Goal: Task Accomplishment & Management: Use online tool/utility

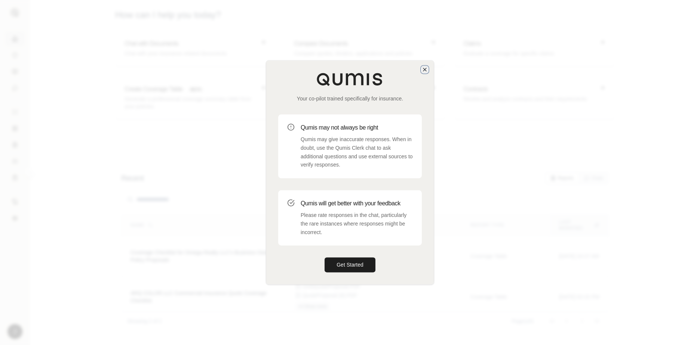
click at [424, 72] on icon "button" at bounding box center [424, 70] width 6 height 6
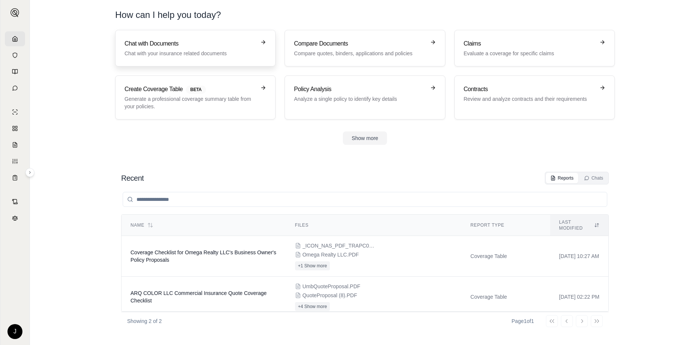
click at [196, 52] on p "Chat with your insurance related documents" at bounding box center [189, 53] width 131 height 7
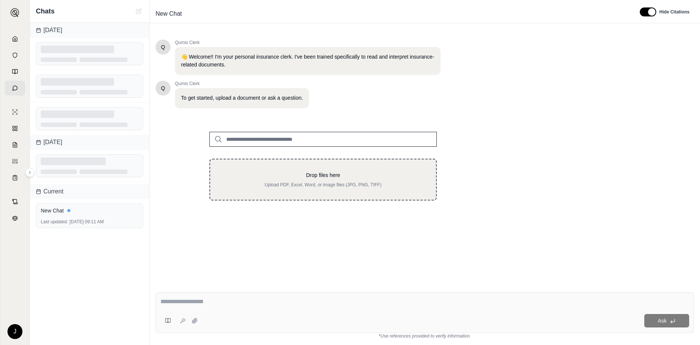
click at [321, 177] on p "Drop files here" at bounding box center [323, 175] width 202 height 7
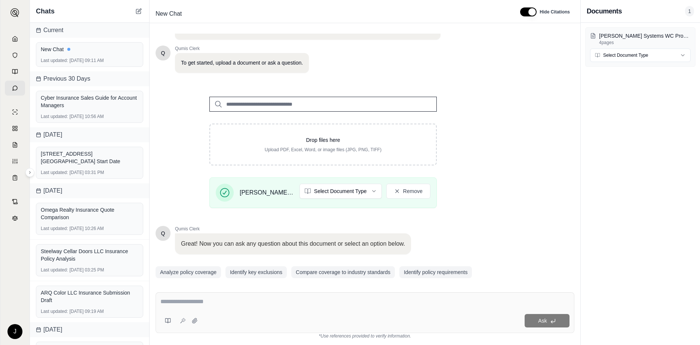
scroll to position [58, 0]
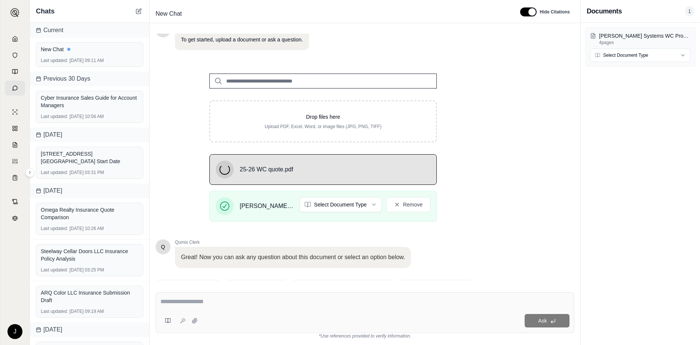
click at [338, 300] on textarea at bounding box center [364, 301] width 409 height 9
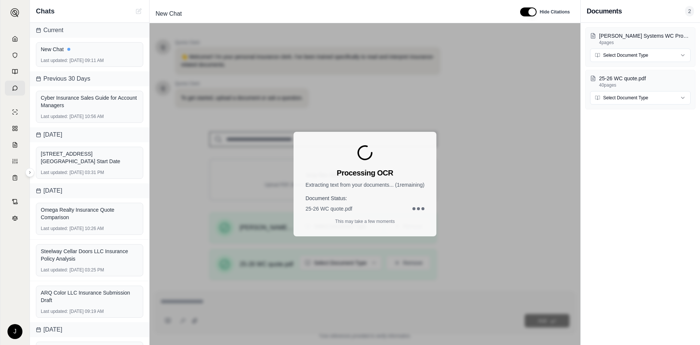
scroll to position [0, 0]
click at [671, 59] on html "J Chats Current New Chat Last updated: [DATE] 09:11 AM Previous 30 Days Cyber I…" at bounding box center [350, 172] width 700 height 345
click at [653, 59] on html "J Chats Current New Chat Last updated: [DATE] 09:11 AM Previous 30 Days Cyber I…" at bounding box center [350, 172] width 700 height 345
click at [655, 96] on html "J Chats Current New Chat Last updated: [DATE] 09:11 AM Previous 30 Days Cyber I…" at bounding box center [350, 172] width 700 height 345
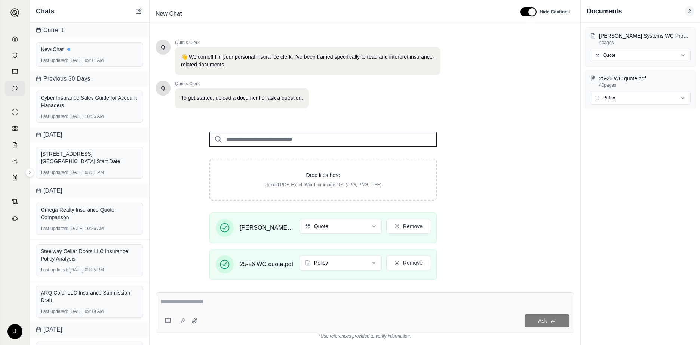
click at [386, 300] on textarea at bounding box center [364, 301] width 409 height 9
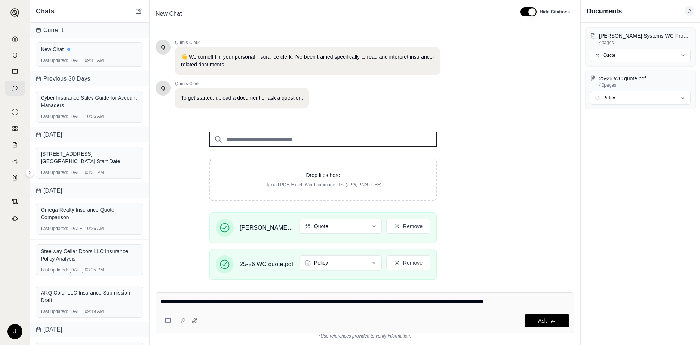
type textarea "**********"
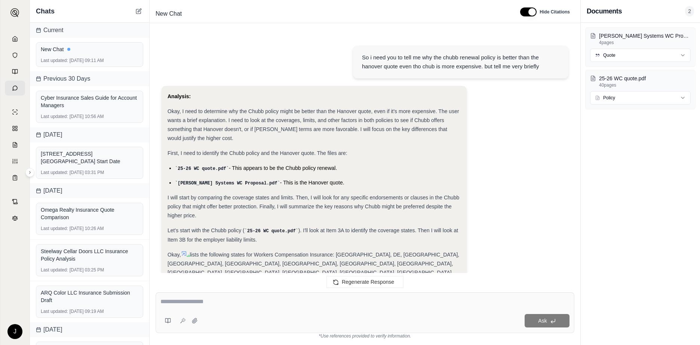
scroll to position [393, 0]
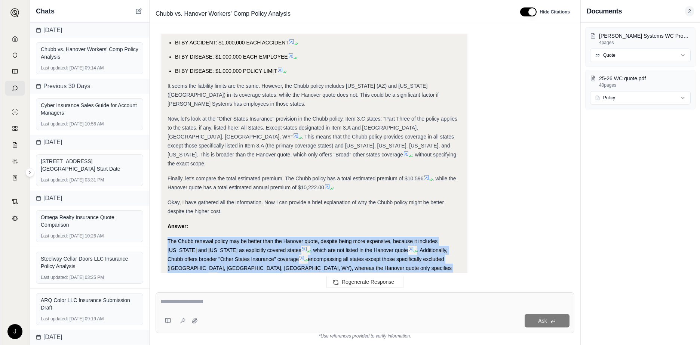
drag, startPoint x: 382, startPoint y: 222, endPoint x: 159, endPoint y: 194, distance: 224.5
click at [159, 194] on div "So i need you to tell me why the chubb renewal policy is better than the hanove…" at bounding box center [364, 157] width 419 height 247
copy div "The Chubb renewal policy may be better than the Hanover quote, despite being mo…"
